Goal: Find specific page/section: Find specific page/section

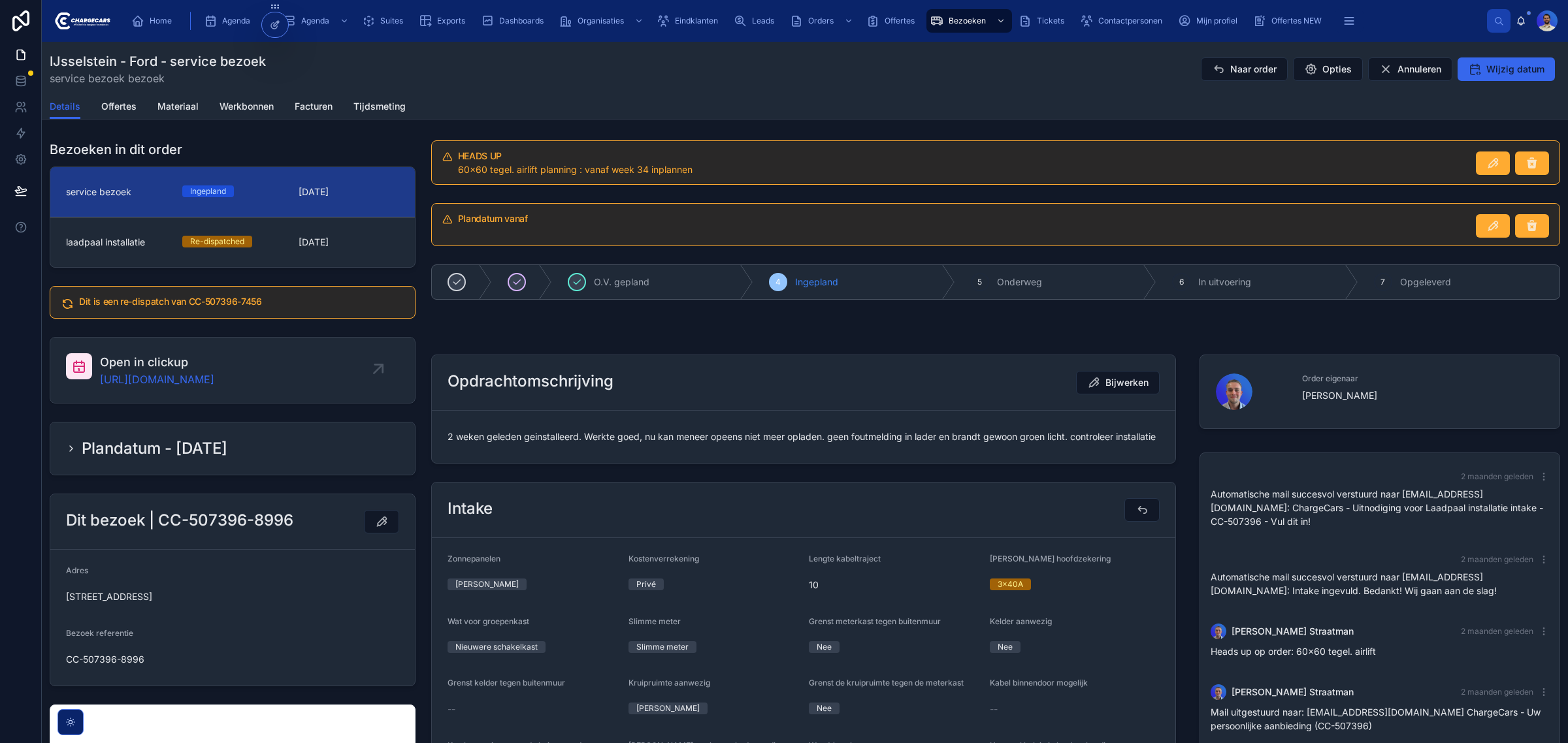
scroll to position [125, 0]
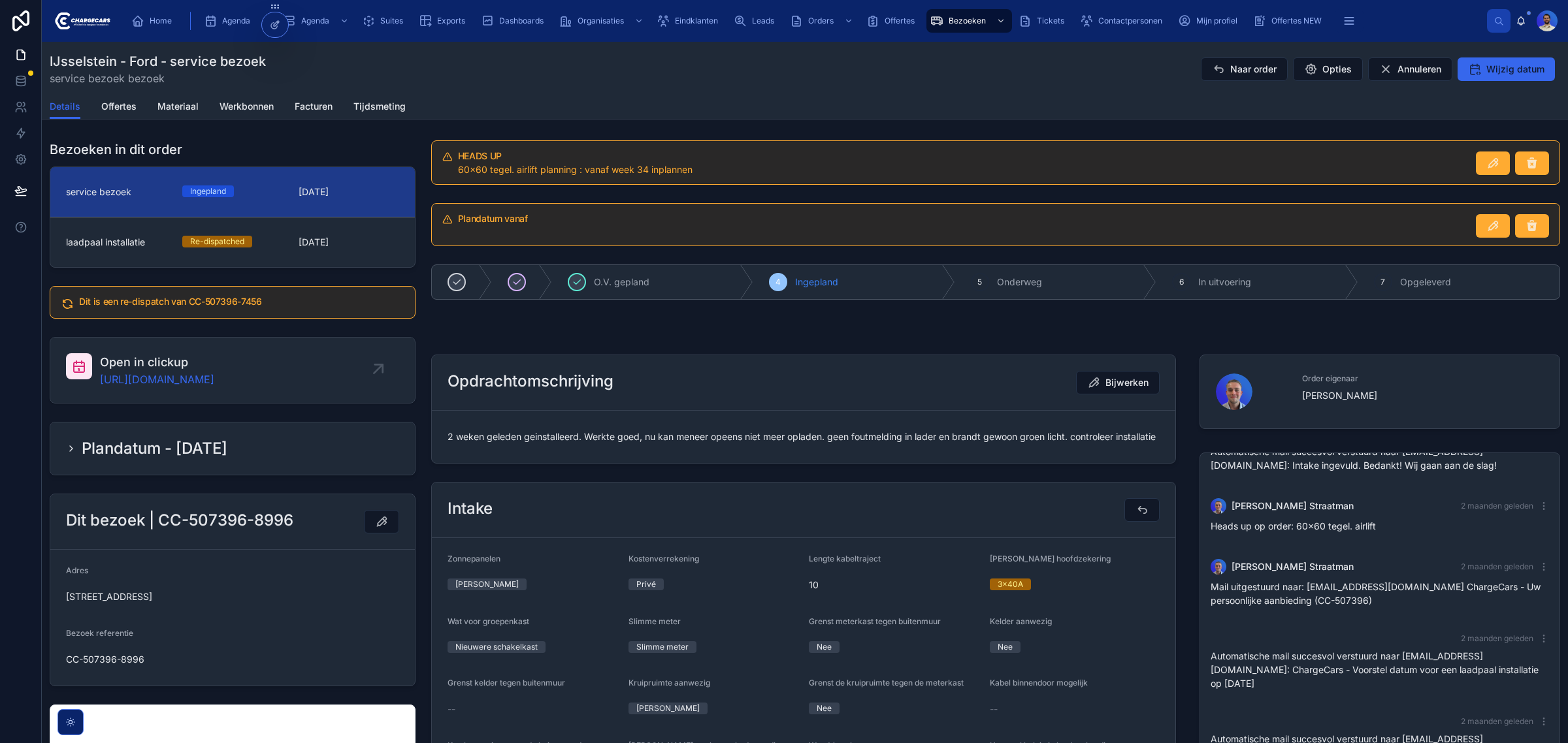
click at [555, 439] on span "2 weken geleden geinstalleerd. Werkte goed, nu kan meneer opeens niet meer opla…" at bounding box center [804, 437] width 712 height 13
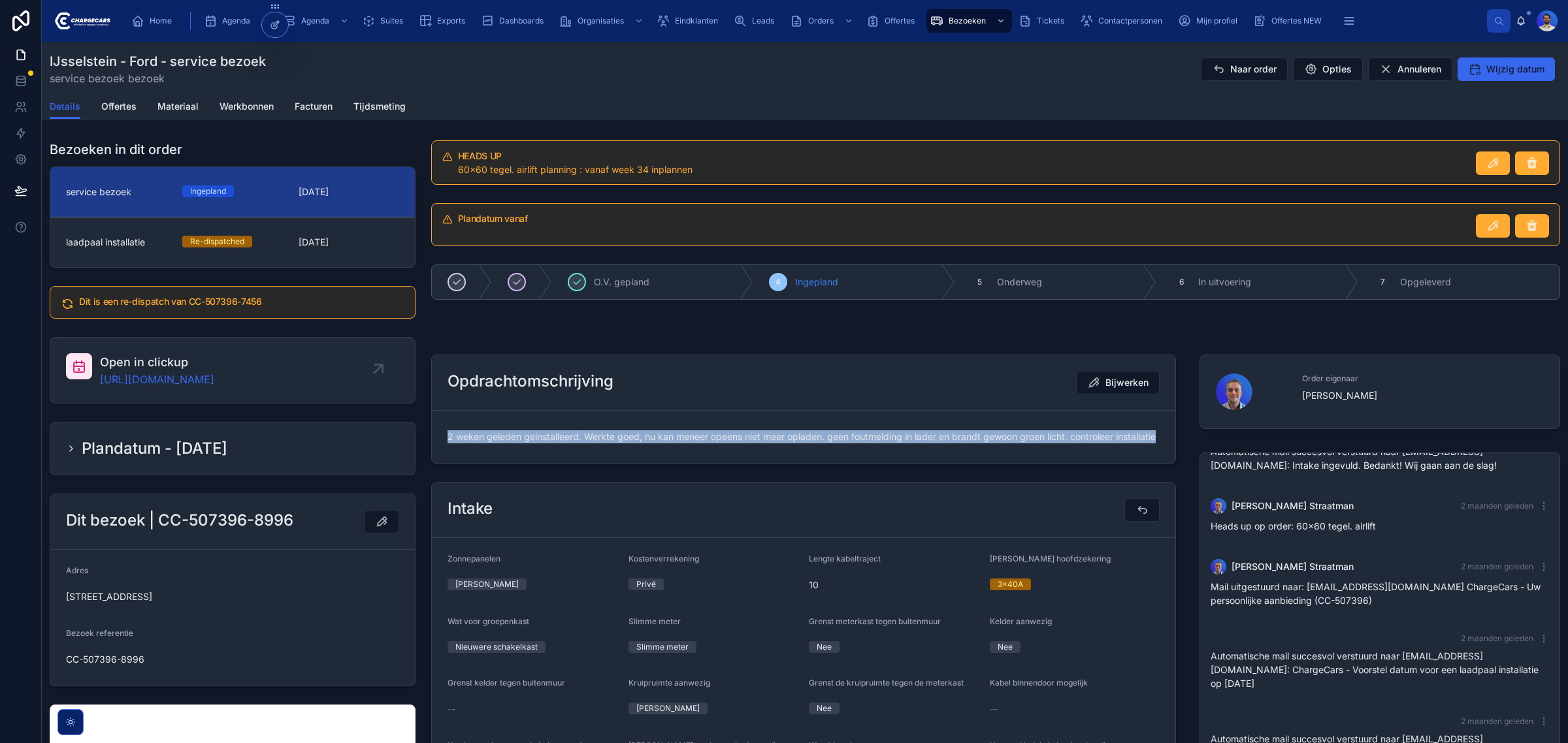
click at [555, 439] on span "2 weken geleden geinstalleerd. Werkte goed, nu kan meneer opeens niet meer opla…" at bounding box center [804, 437] width 712 height 13
click at [550, 444] on span "2 weken geleden geinstalleerd. Werkte goed, nu kan meneer opeens niet meer opla…" at bounding box center [804, 437] width 712 height 13
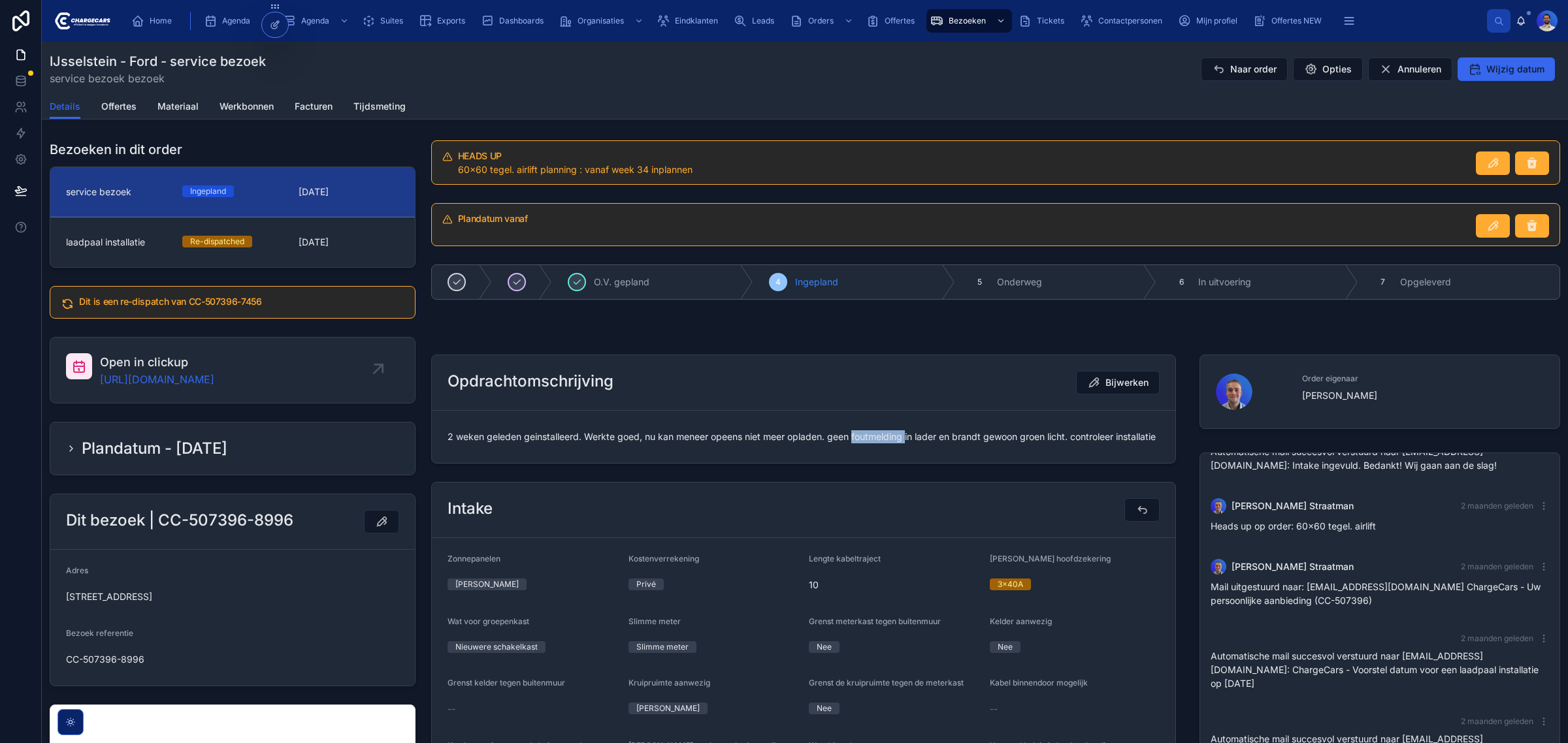
click at [550, 444] on span "2 weken geleden geinstalleerd. Werkte goed, nu kan meneer opeens niet meer opla…" at bounding box center [804, 437] width 712 height 13
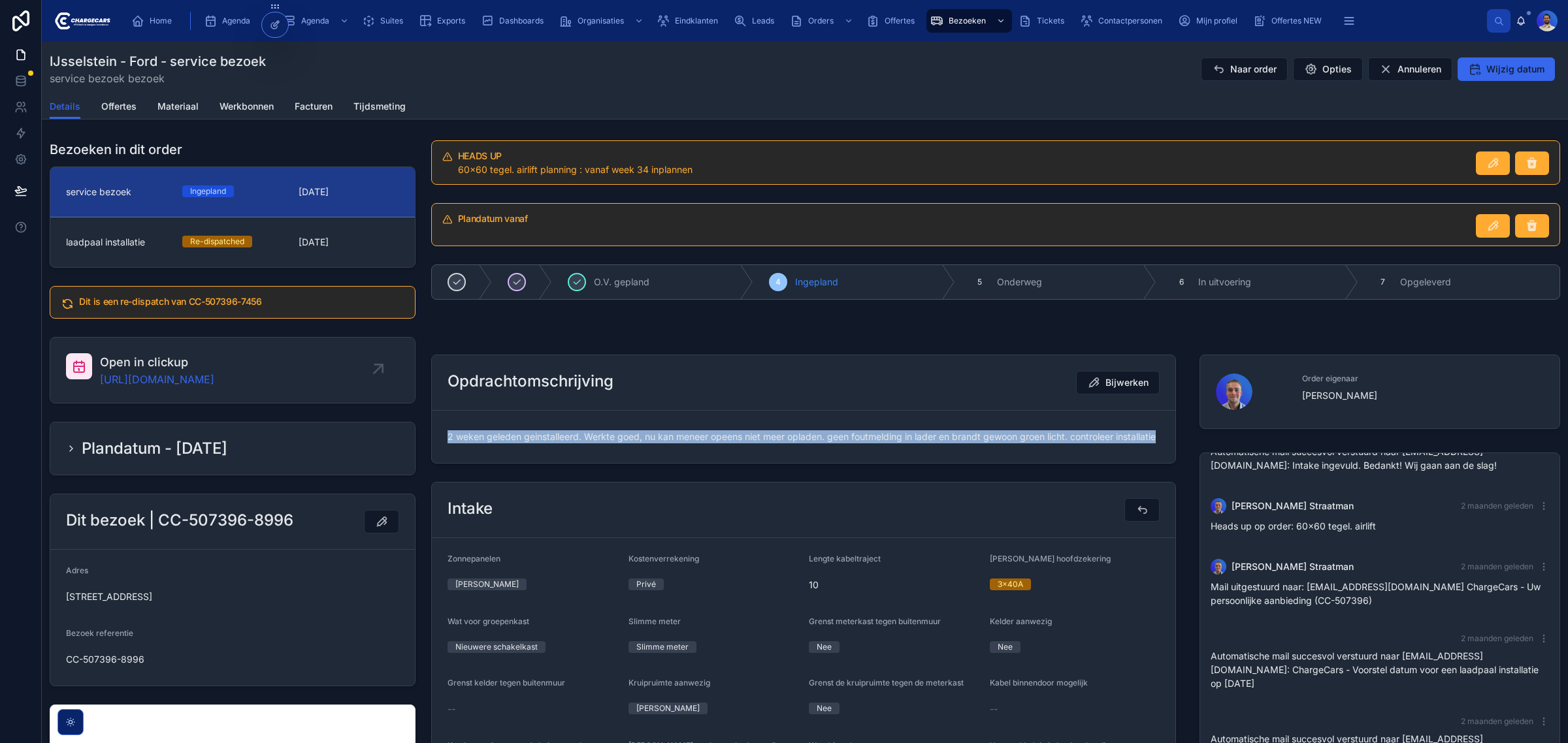
click at [550, 444] on span "2 weken geleden geinstalleerd. Werkte goed, nu kan meneer opeens niet meer opla…" at bounding box center [804, 437] width 712 height 13
click at [653, 439] on span "2 weken geleden geinstalleerd. Werkte goed, nu kan meneer opeens niet meer opla…" at bounding box center [804, 437] width 712 height 13
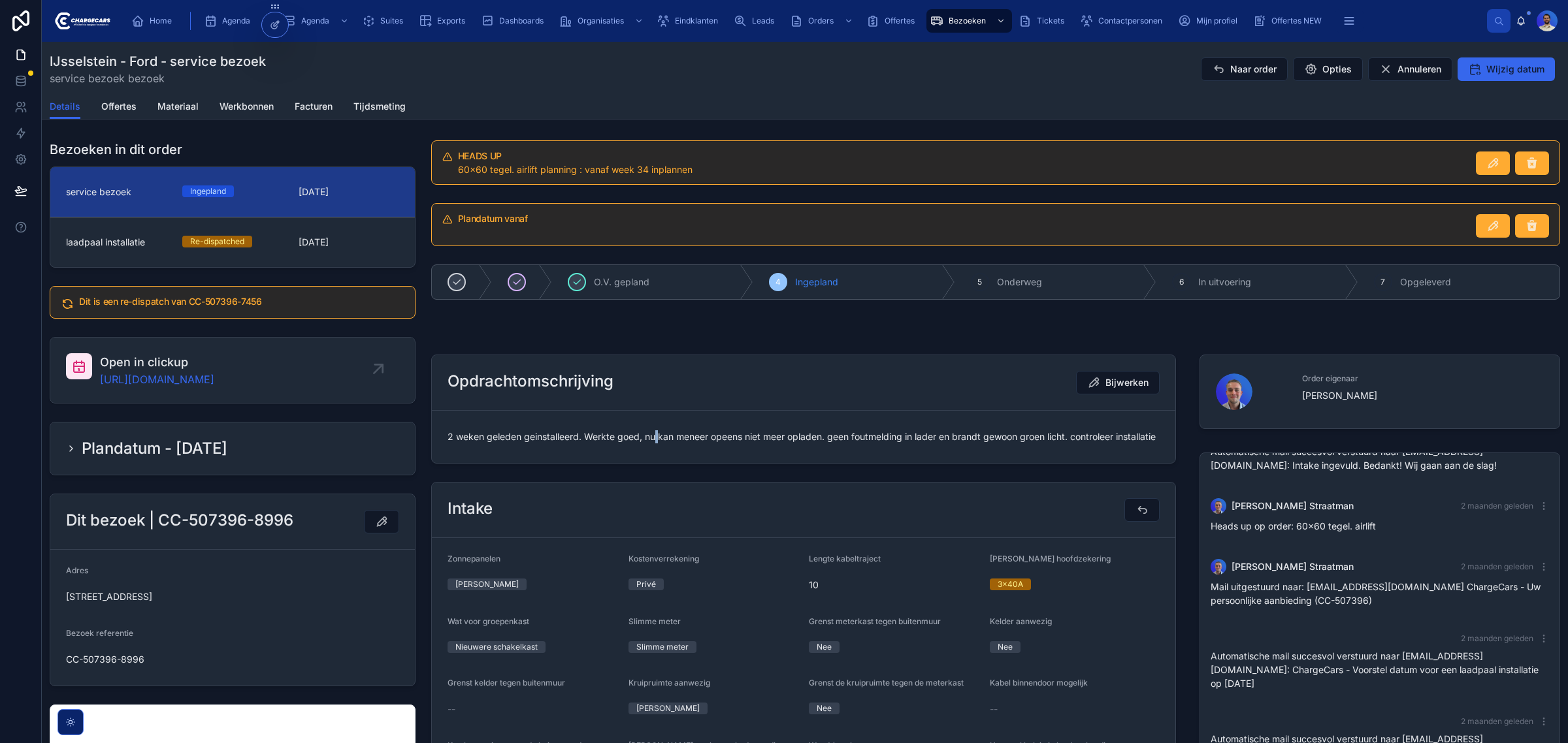
click at [653, 439] on span "2 weken geleden geinstalleerd. Werkte goed, nu kan meneer opeens niet meer opla…" at bounding box center [804, 437] width 712 height 13
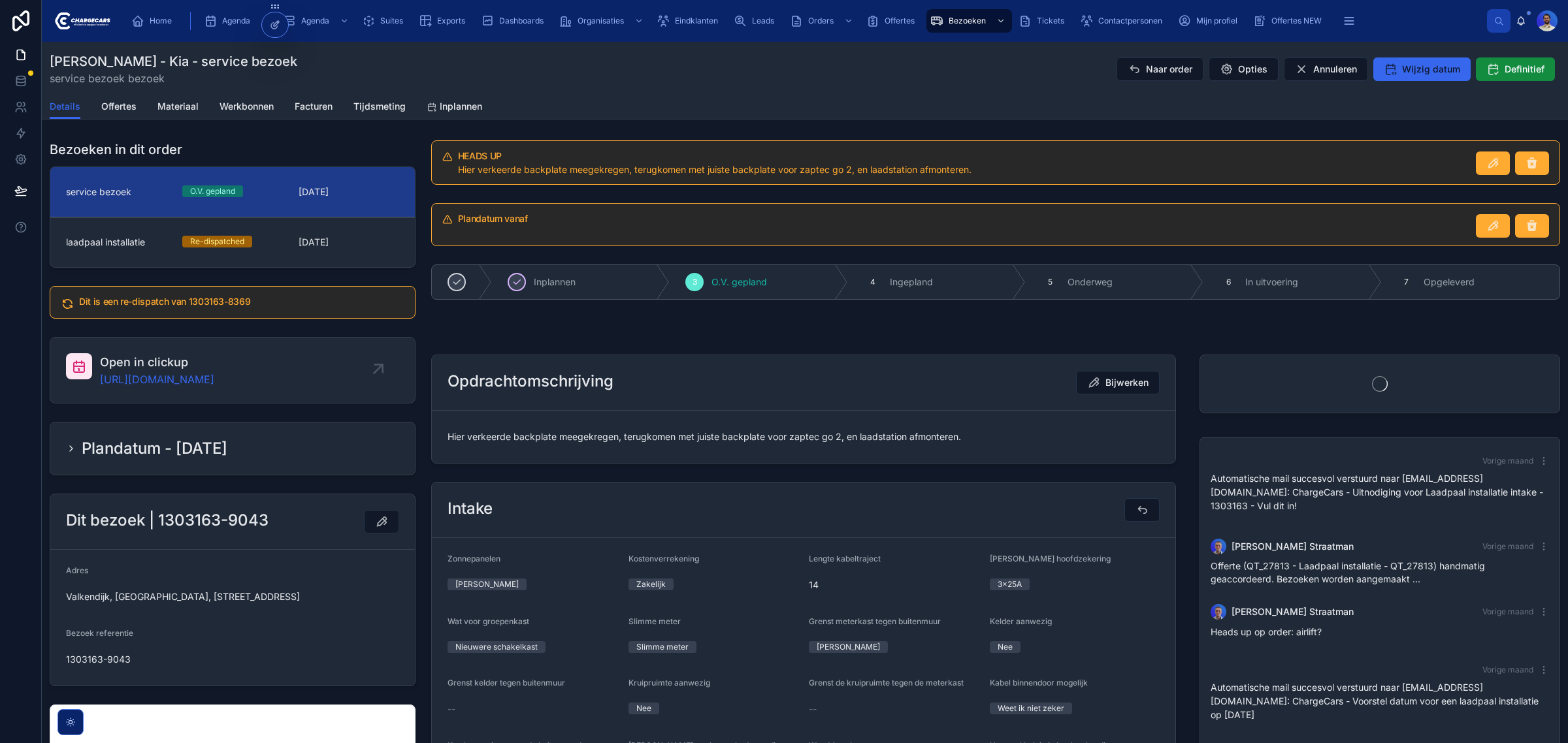
scroll to position [10, 0]
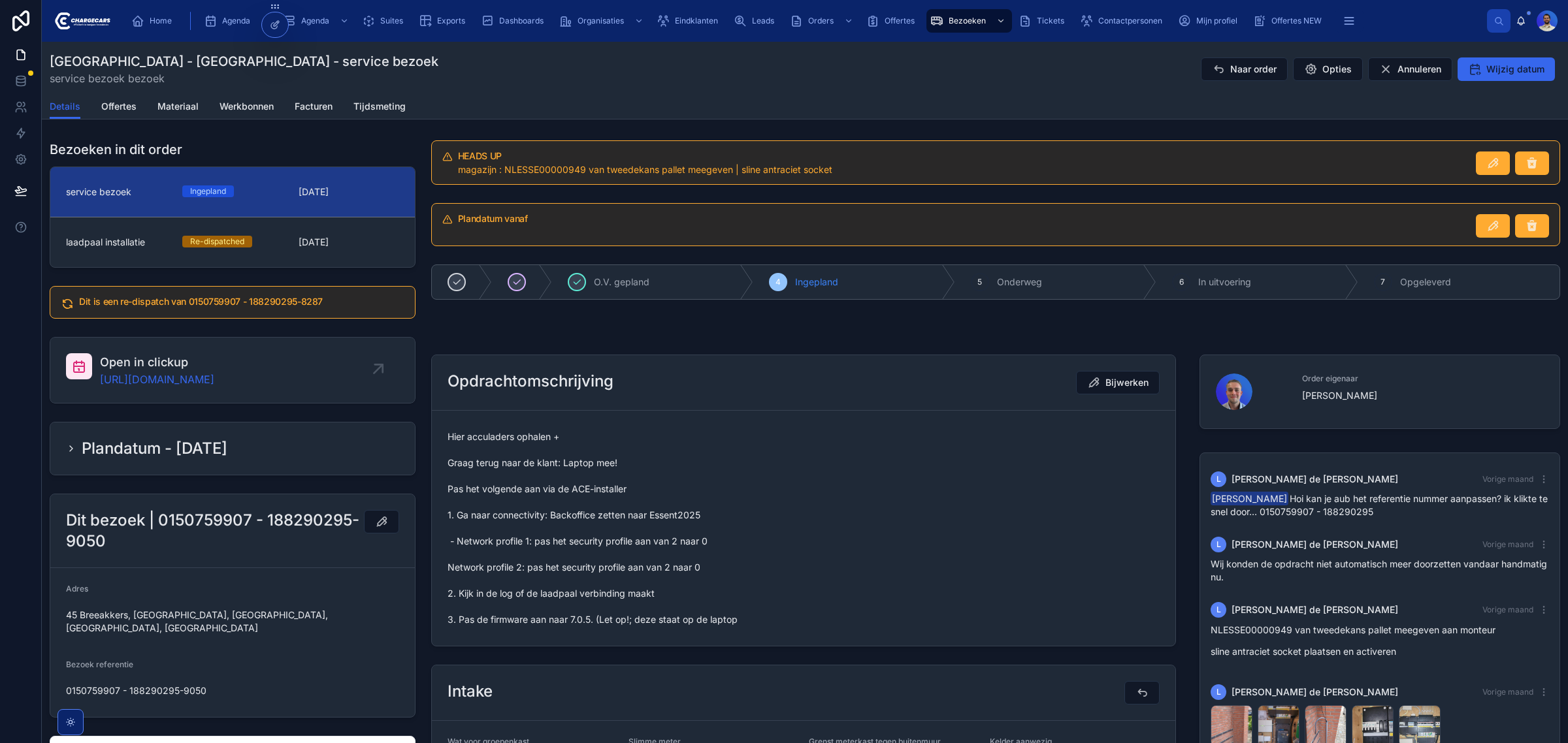
scroll to position [334, 0]
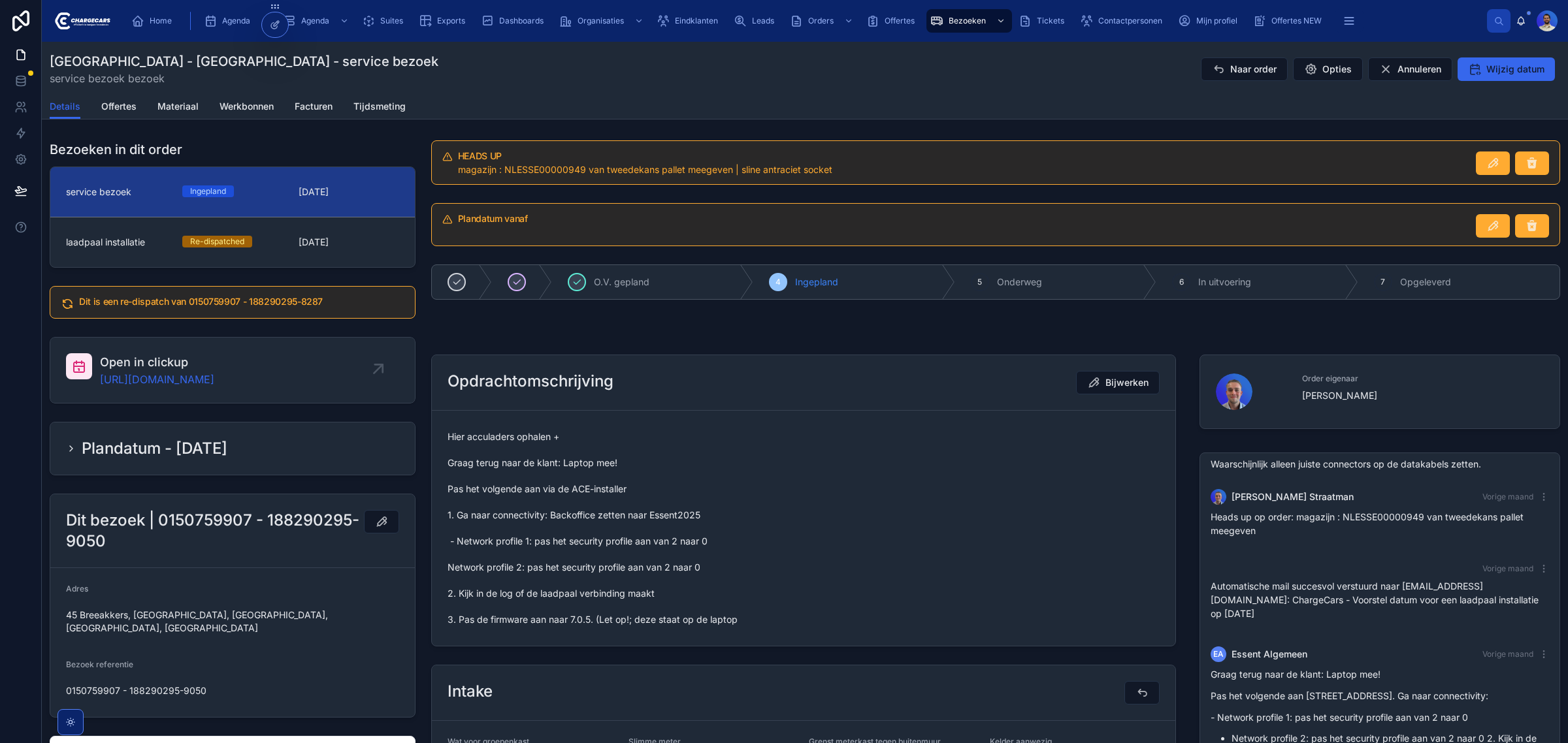
click at [539, 458] on span "Hier acculaders ophalen + Graag terug naar de klant: Laptop mee! Pas het volgen…" at bounding box center [804, 529] width 712 height 196
click at [543, 504] on span "Hier acculaders ophalen + Graag terug naar de klant: Laptop mee! Pas het volgen…" at bounding box center [804, 529] width 712 height 196
click at [554, 478] on span "Hier acculaders ophalen + Graag terug naar de klant: Laptop mee! Pas het volgen…" at bounding box center [804, 529] width 712 height 196
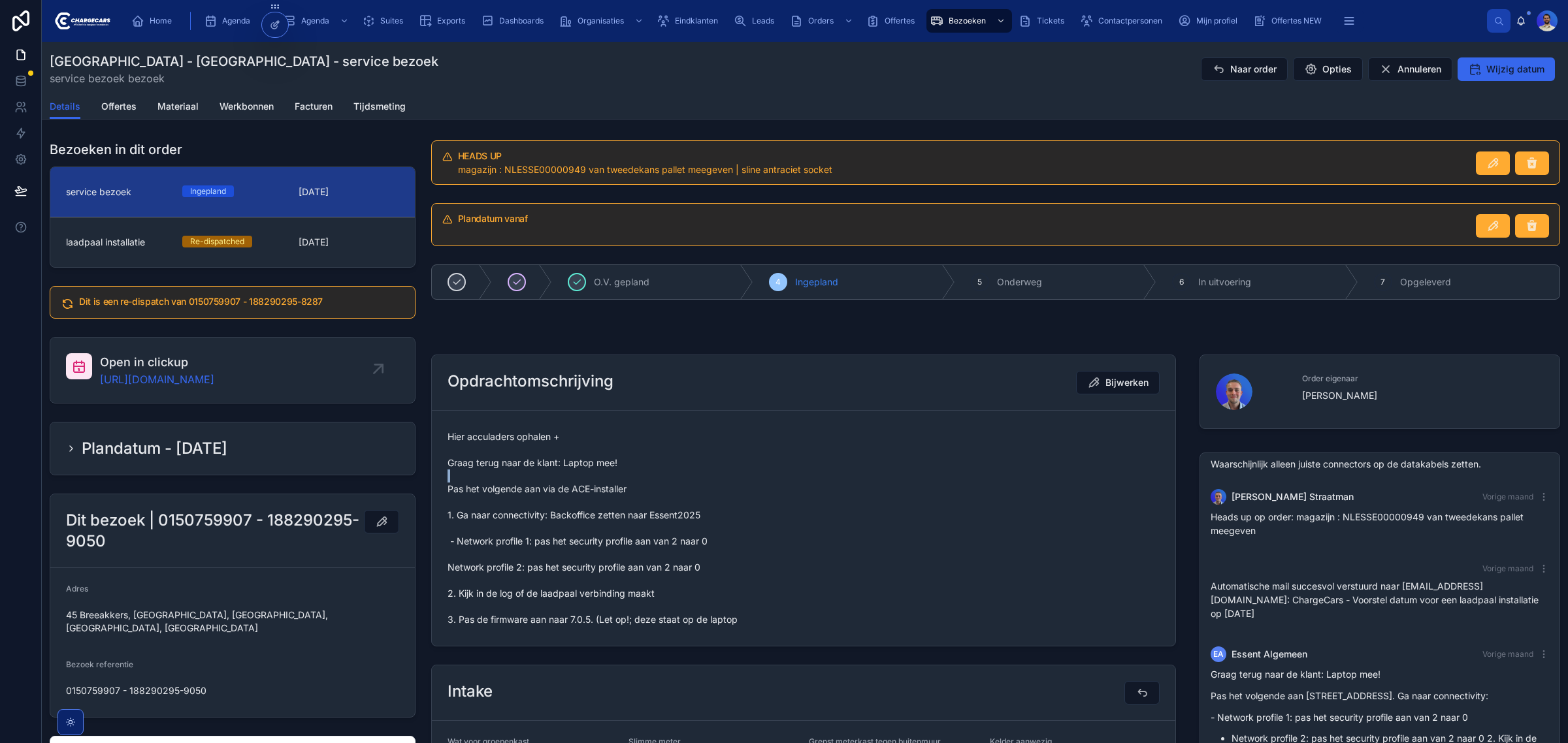
click at [554, 478] on span "Hier acculaders ophalen + Graag terug naar de klant: Laptop mee! Pas het volgen…" at bounding box center [804, 529] width 712 height 196
click at [566, 503] on span "Hier acculaders ophalen + Graag terug naar de klant: Laptop mee! Pas het volgen…" at bounding box center [804, 529] width 712 height 196
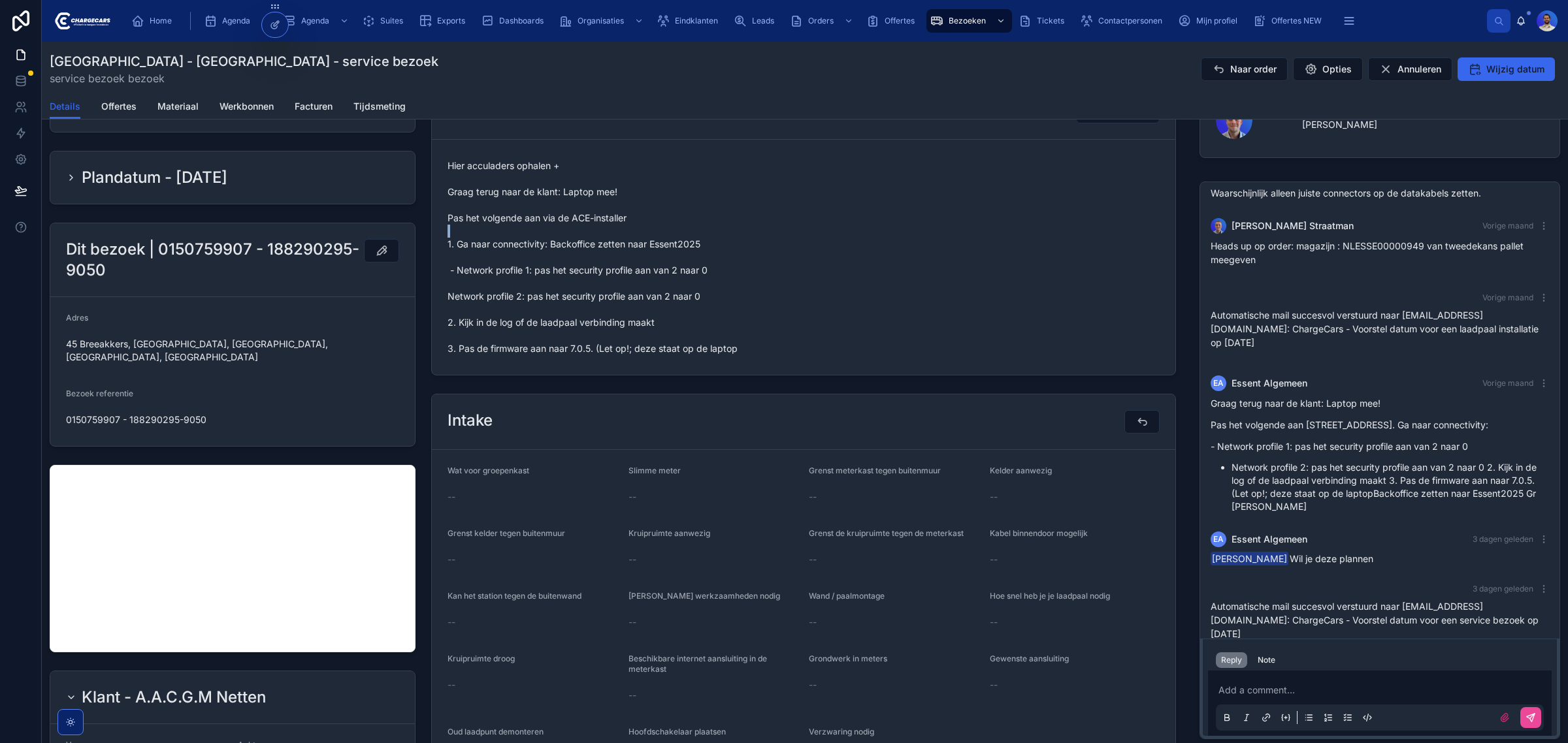
scroll to position [245, 0]
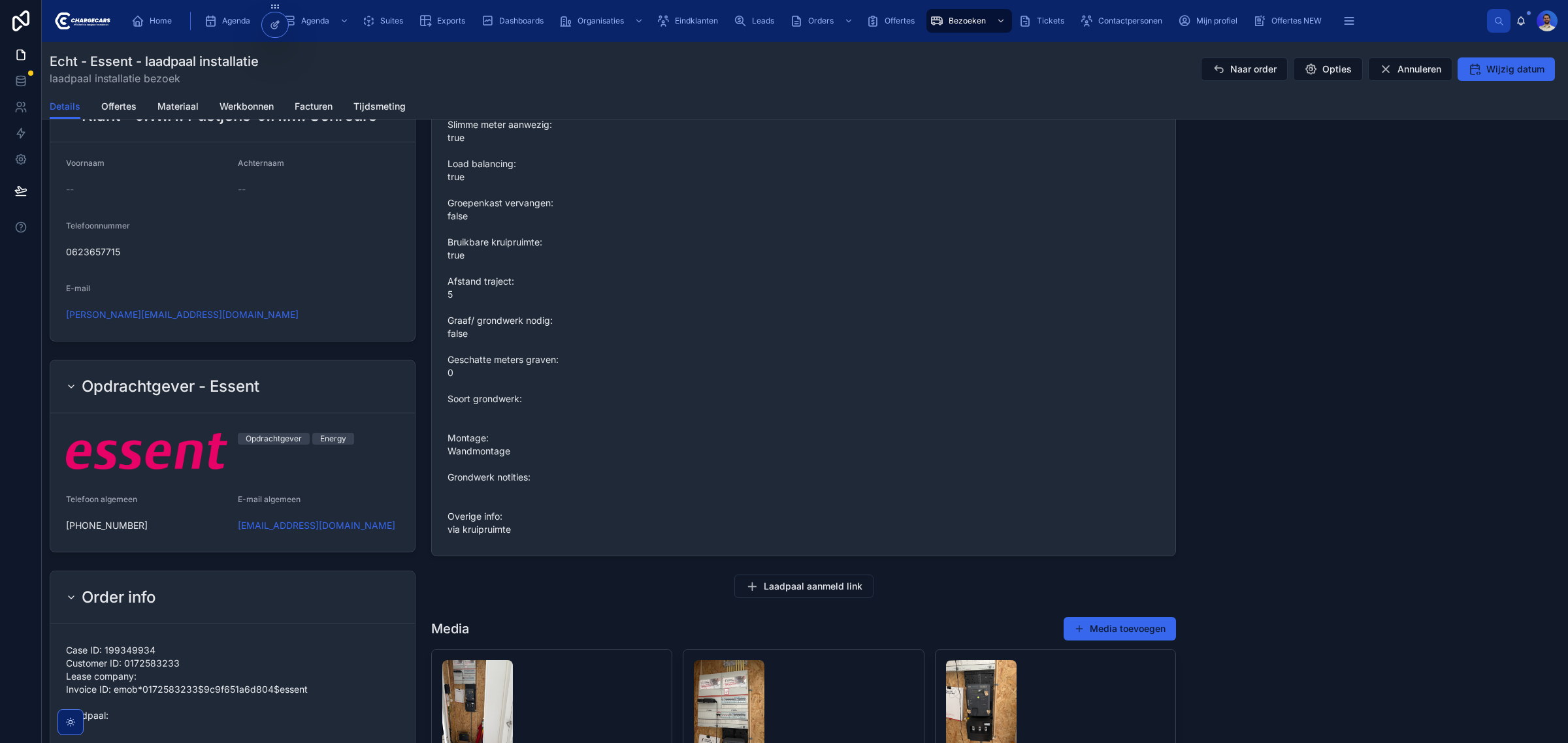
scroll to position [1061, 0]
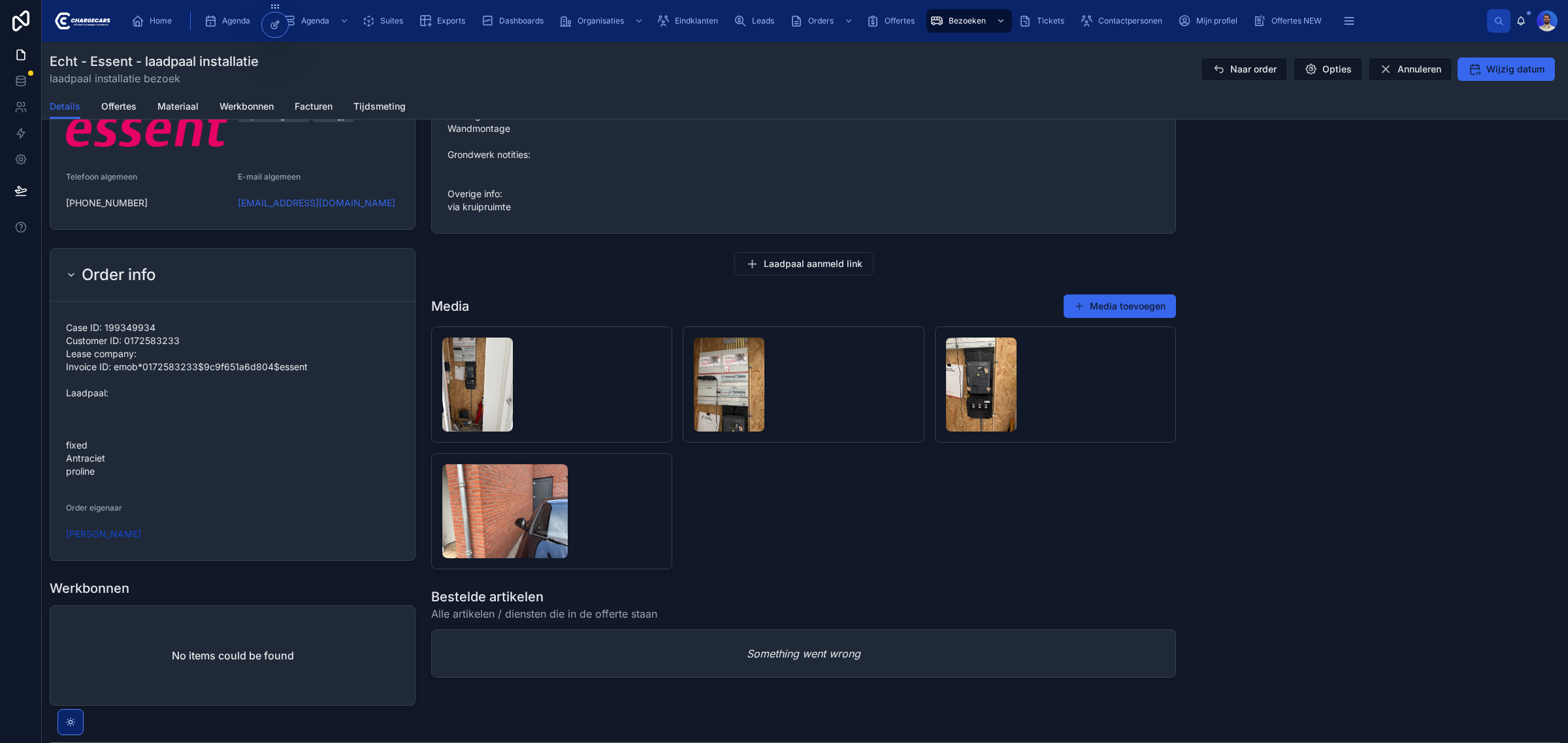
click at [79, 469] on span "Case ID: 199349934 Customer ID: 0172583233 Lease company: Invoice ID: emob*0172…" at bounding box center [233, 400] width 333 height 157
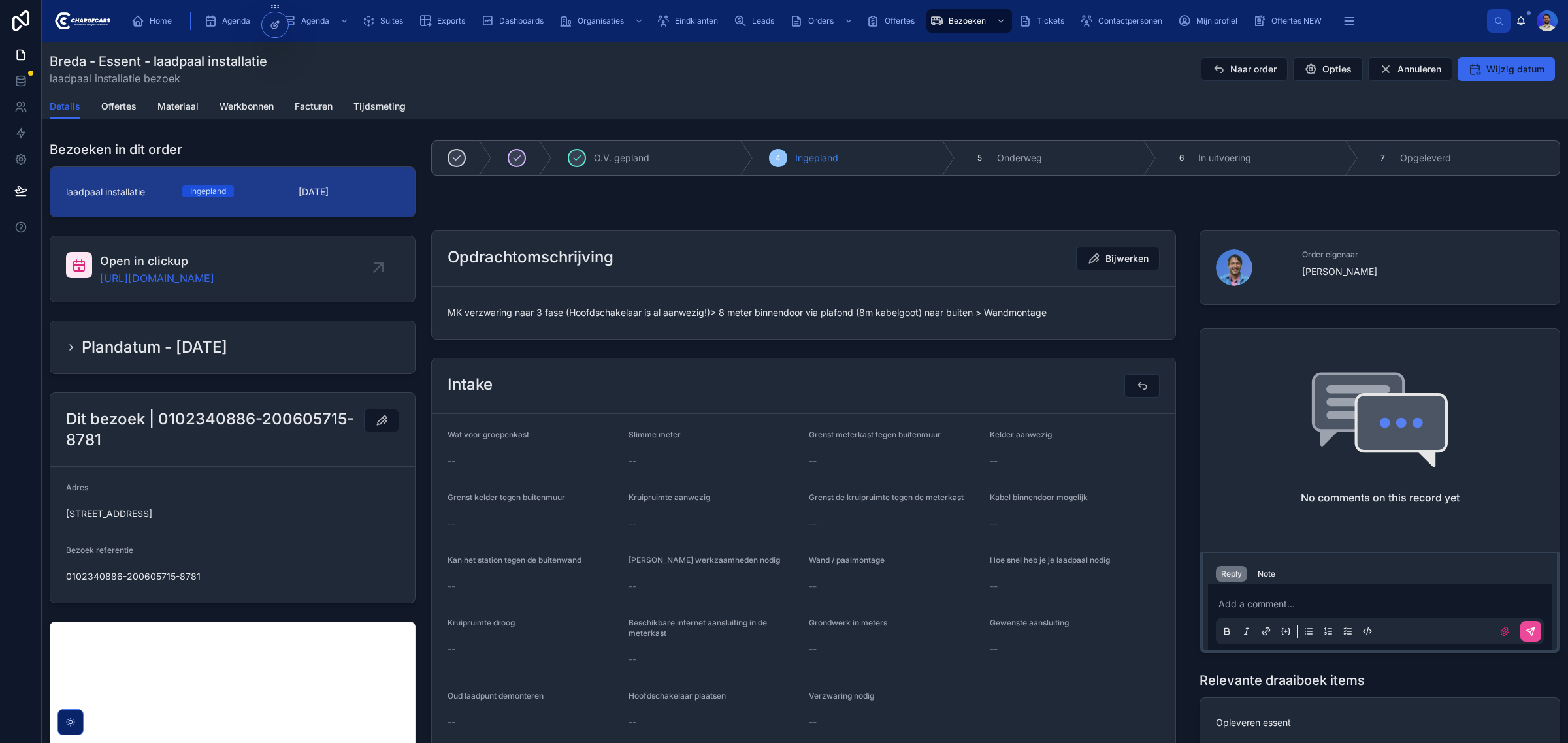
scroll to position [1217, 0]
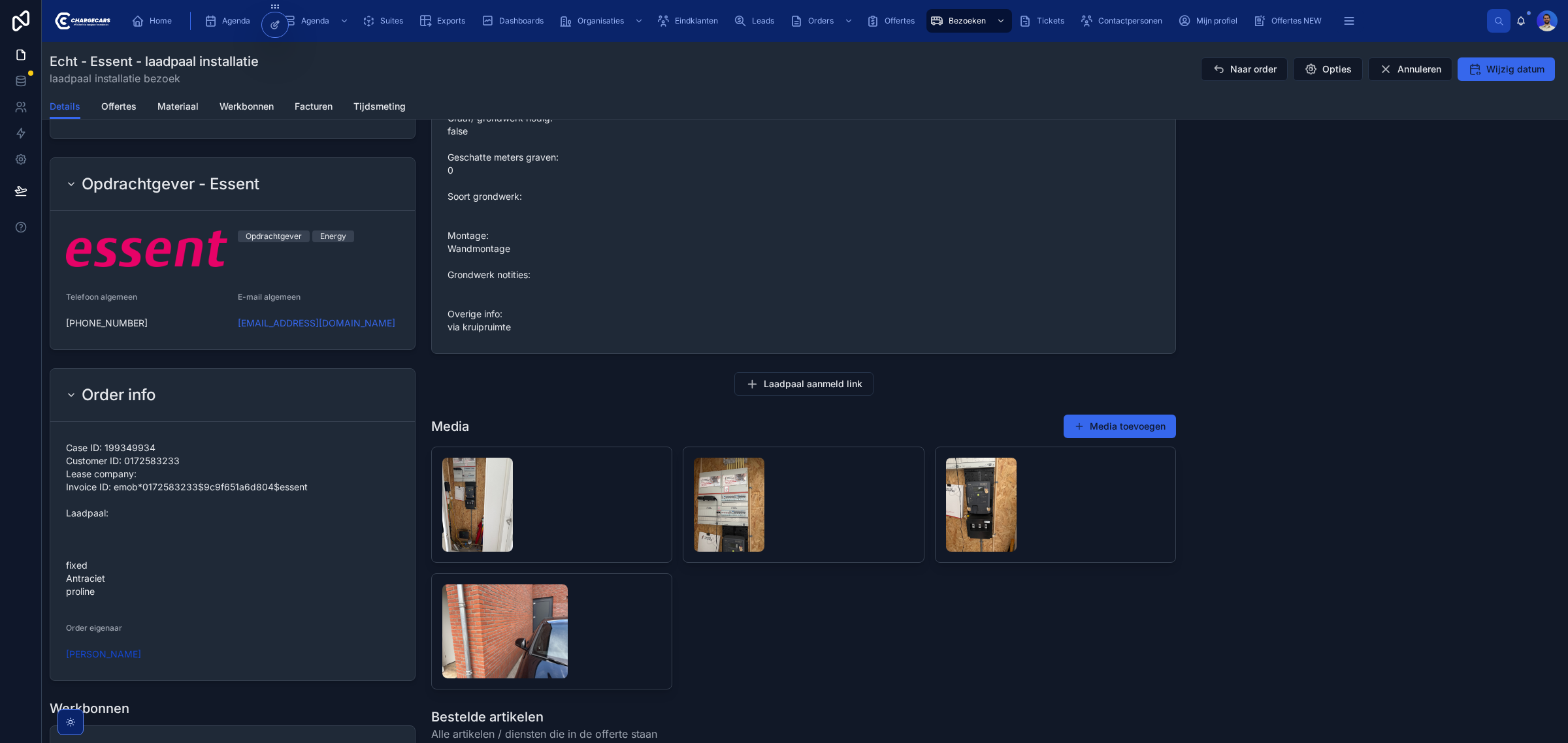
scroll to position [1061, 0]
